Goal: Find specific page/section: Find specific page/section

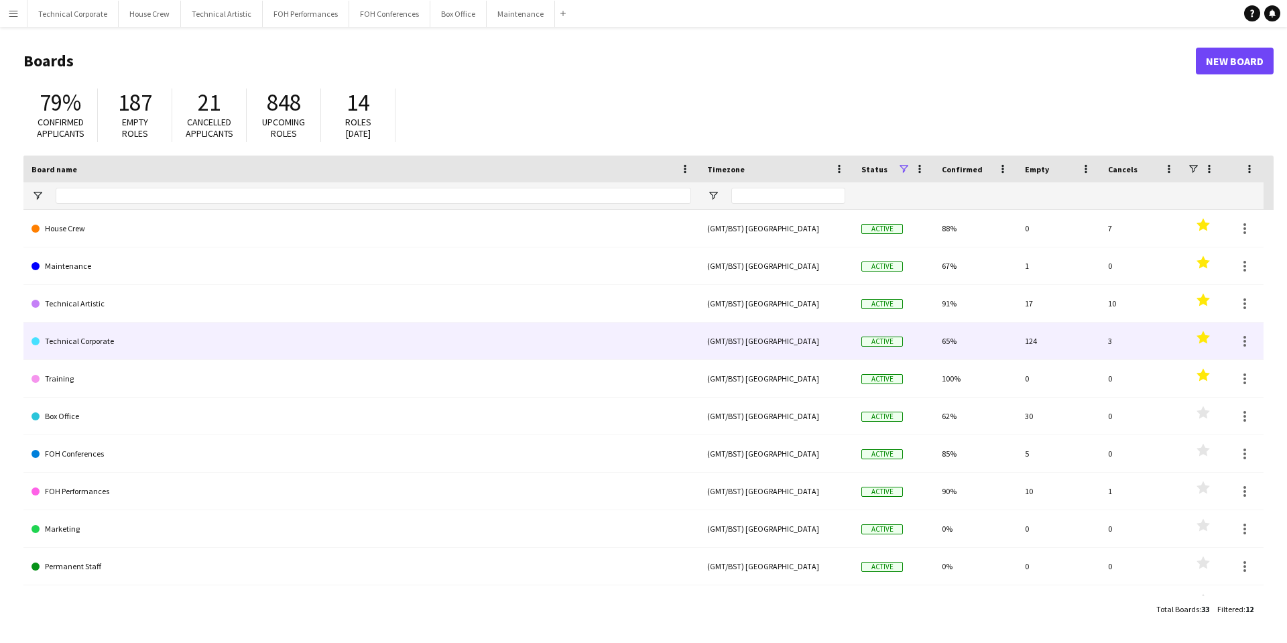
click at [95, 337] on link "Technical Corporate" at bounding box center [362, 341] width 660 height 38
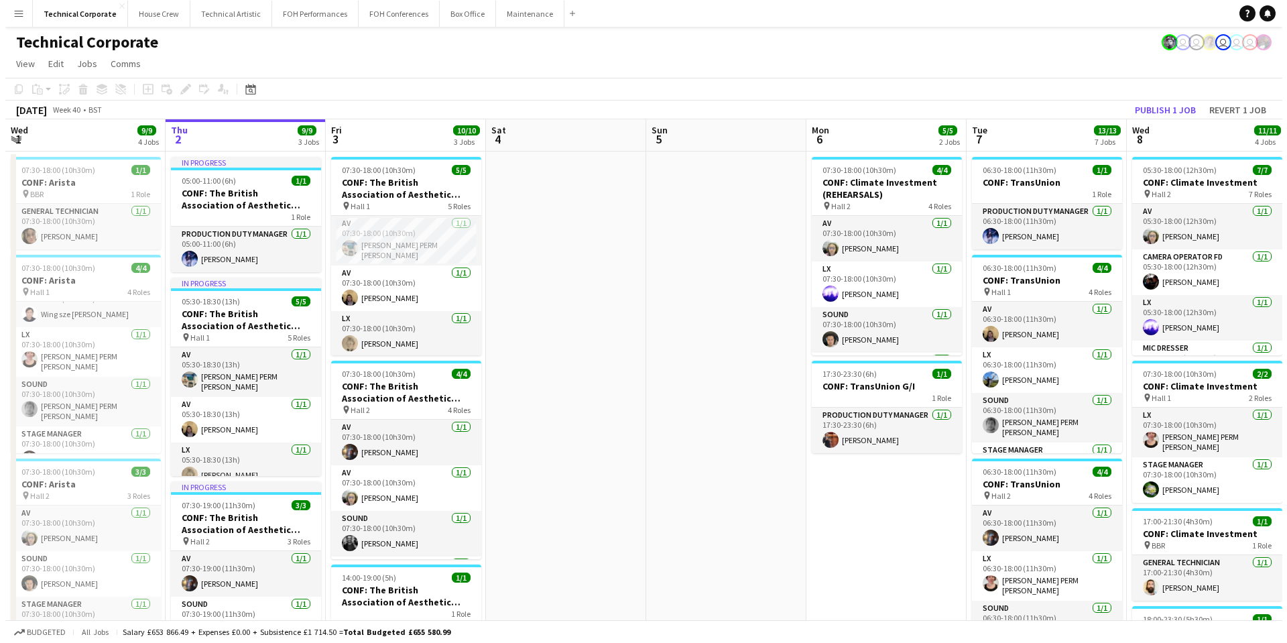
scroll to position [31, 0]
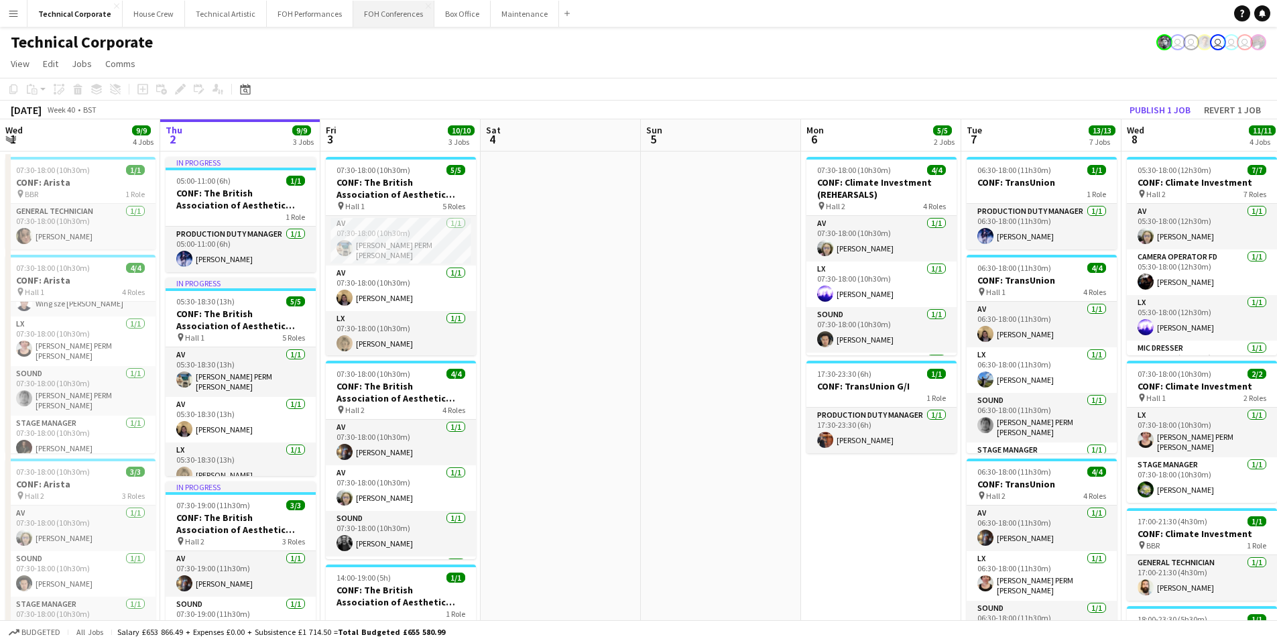
click at [361, 13] on button "FOH Conferences Close" at bounding box center [393, 14] width 81 height 26
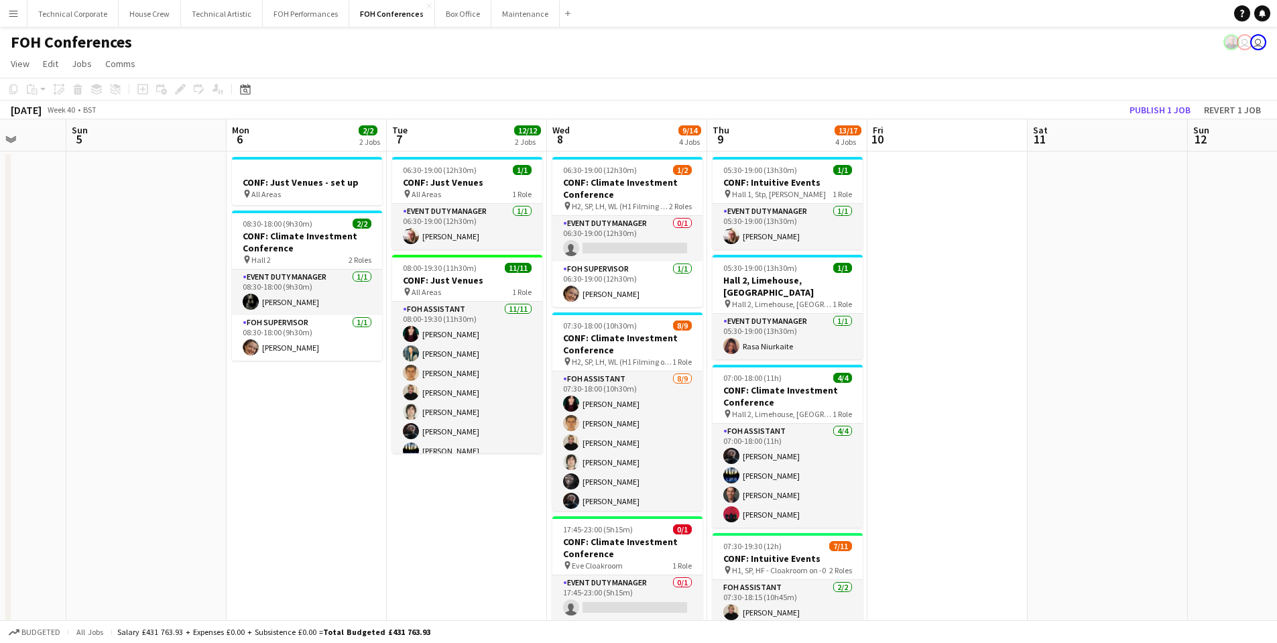
scroll to position [0, 440]
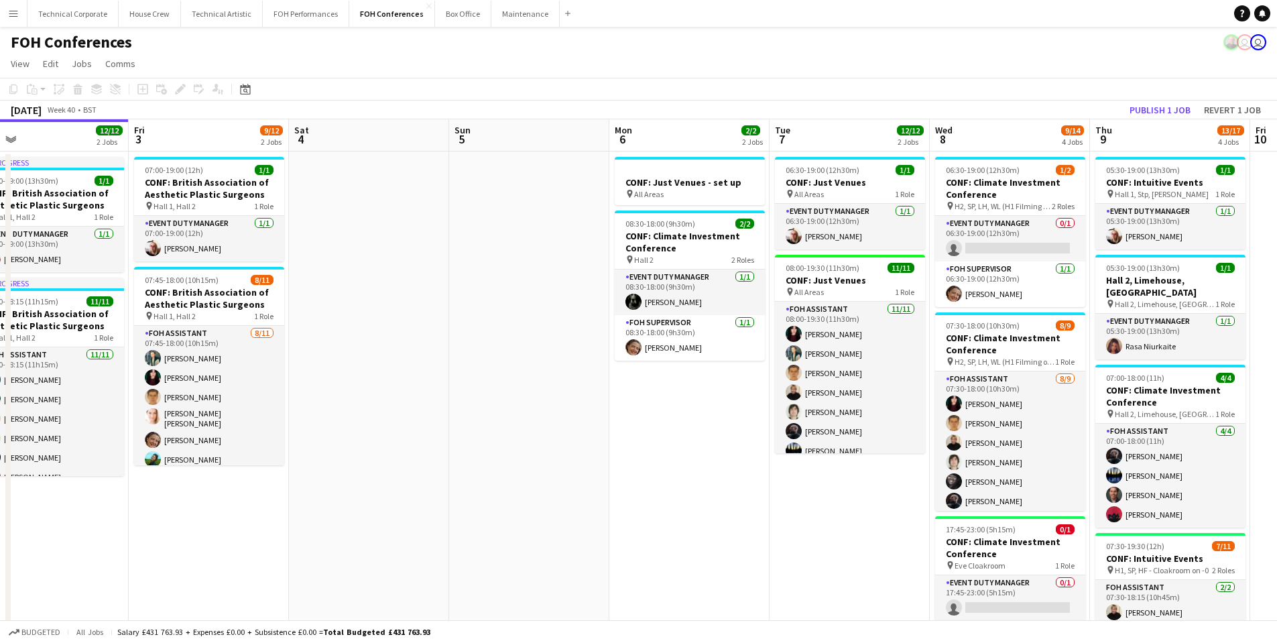
drag, startPoint x: 782, startPoint y: 415, endPoint x: 588, endPoint y: 412, distance: 194.4
click at [592, 412] on app-calendar-viewport "Tue 30 12/13 2 Jobs Wed 1 12/14 2 Jobs Thu 2 12/12 2 Jobs Fri 3 9/12 2 Jobs Sat…" at bounding box center [638, 574] width 1277 height 910
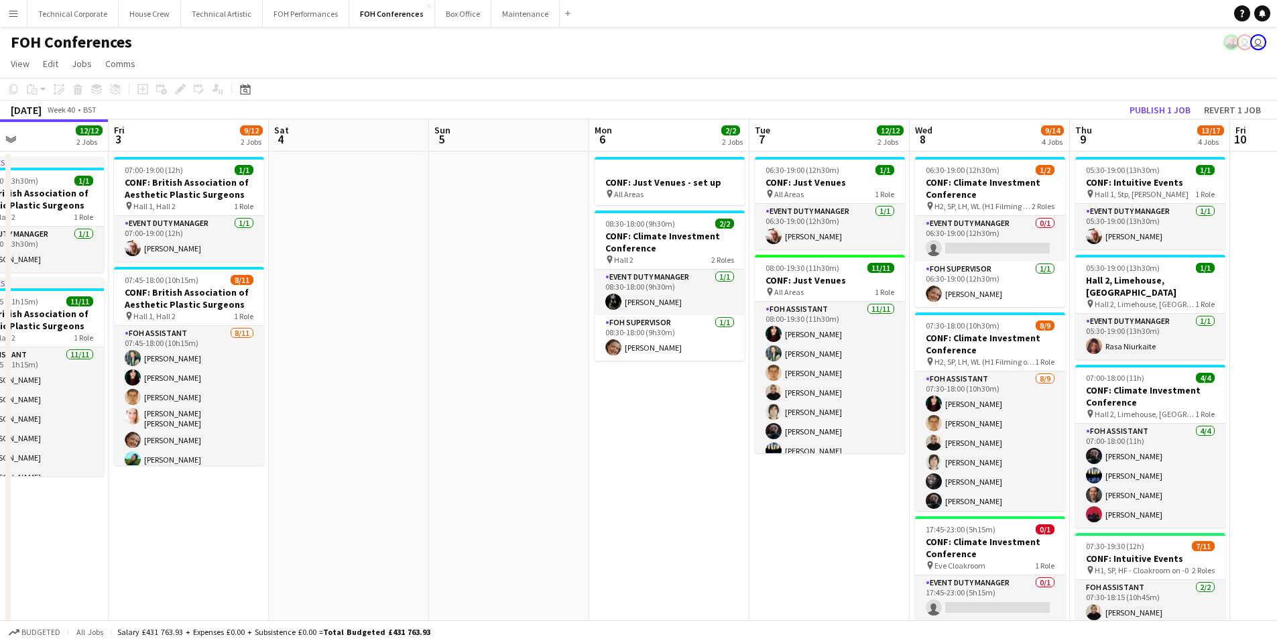
drag, startPoint x: 368, startPoint y: 462, endPoint x: 557, endPoint y: 425, distance: 192.7
click at [552, 462] on app-calendar-viewport "Tue 30 12/13 2 Jobs Wed 1 12/14 2 Jobs Thu 2 12/12 2 Jobs Fri 3 9/12 2 Jobs Sat…" at bounding box center [638, 574] width 1277 height 910
